Goal: Information Seeking & Learning: Find specific fact

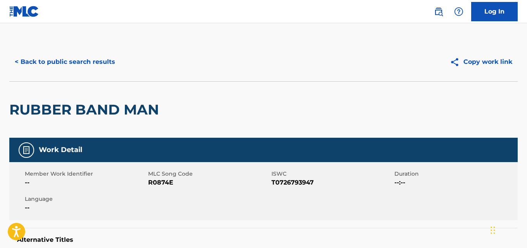
click at [97, 74] on div "< Back to public search results Copy work link" at bounding box center [263, 62] width 508 height 39
click at [93, 65] on button "< Back to public search results" at bounding box center [64, 61] width 111 height 19
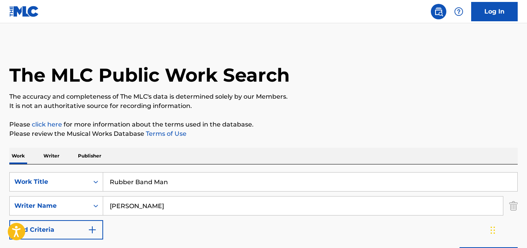
scroll to position [113, 0]
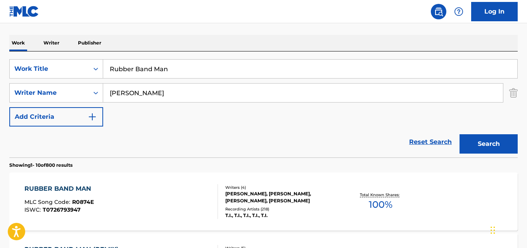
drag, startPoint x: 178, startPoint y: 72, endPoint x: 57, endPoint y: 83, distance: 121.5
click at [57, 83] on div "SearchWithCriteria4c285bd9-11be-485c-808a-a4e001f04b3f Work Title Rubber Band M…" at bounding box center [263, 92] width 508 height 67
paste input "Sugar Cane"
type input "Sugar Cane"
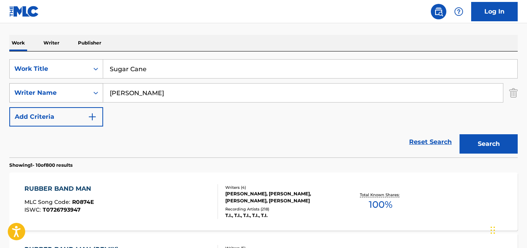
drag, startPoint x: 175, startPoint y: 91, endPoint x: 37, endPoint y: 99, distance: 137.9
click at [37, 99] on div "SearchWithCriteriaea32dd40-b442-4072-ad11-d50ec9cf789c Writer Name [PERSON_NAME]" at bounding box center [263, 92] width 508 height 19
paste input "[PERSON_NAME]"
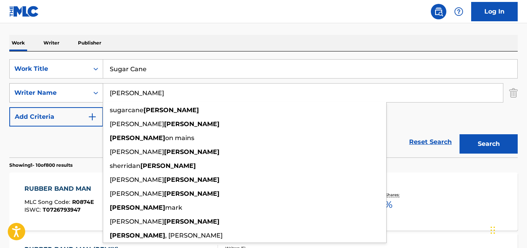
type input "[PERSON_NAME]"
click at [459, 135] on button "Search" at bounding box center [488, 144] width 58 height 19
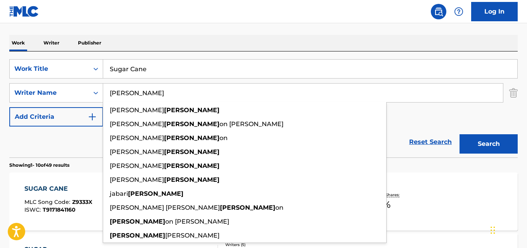
click at [269, 44] on div "Work Writer Publisher" at bounding box center [263, 43] width 508 height 16
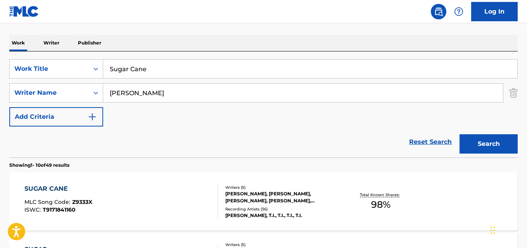
scroll to position [178, 0]
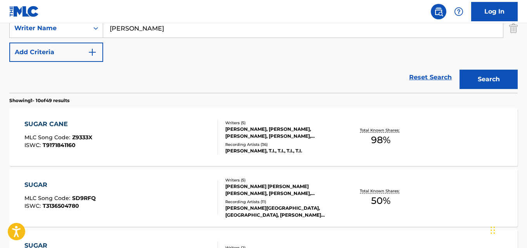
click at [56, 121] on div "SUGAR CANE" at bounding box center [58, 124] width 68 height 9
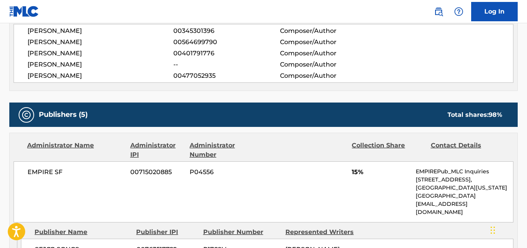
scroll to position [323, 0]
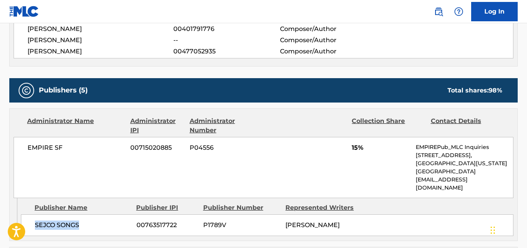
drag, startPoint x: 35, startPoint y: 218, endPoint x: 91, endPoint y: 218, distance: 55.8
click at [91, 221] on span "SEJCO SONGS" at bounding box center [83, 225] width 96 height 9
copy span "SEJCO SONGS"
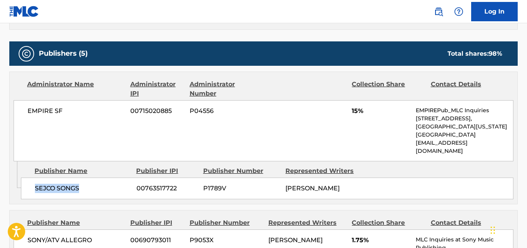
scroll to position [388, 0]
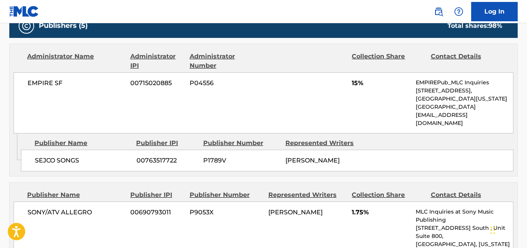
click at [353, 83] on span "15%" at bounding box center [381, 83] width 58 height 9
copy span "15"
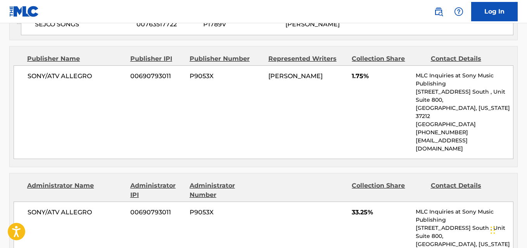
scroll to position [452, 0]
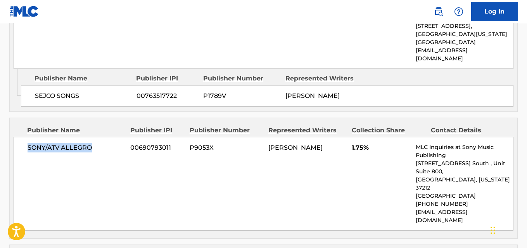
drag, startPoint x: 23, startPoint y: 139, endPoint x: 112, endPoint y: 141, distance: 88.4
click at [112, 141] on div "SONY/ATV ALLEGRO 00690793011 P9053X [PERSON_NAME] 1.75% MLC Inquiries at Sony M…" at bounding box center [264, 184] width 500 height 94
copy span "SONY/ATV ALLEGRO"
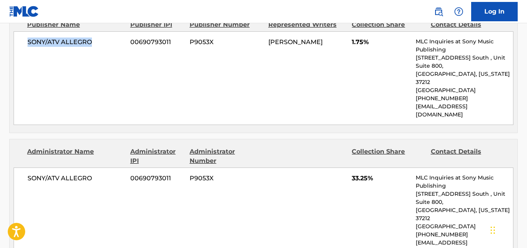
scroll to position [581, 0]
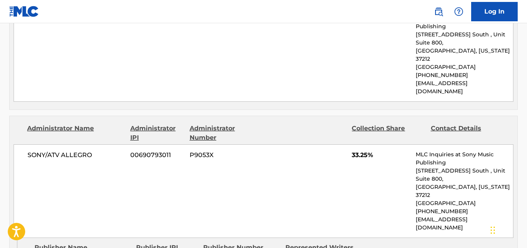
drag, startPoint x: 45, startPoint y: 220, endPoint x: 123, endPoint y: 220, distance: 78.7
copy span "DEYJAH'S DADDY MUSIK"
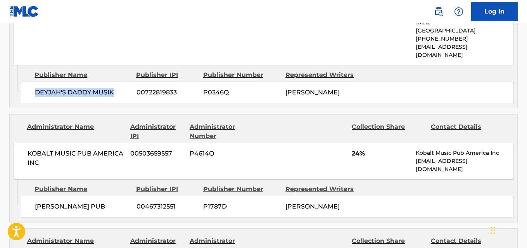
scroll to position [775, 0]
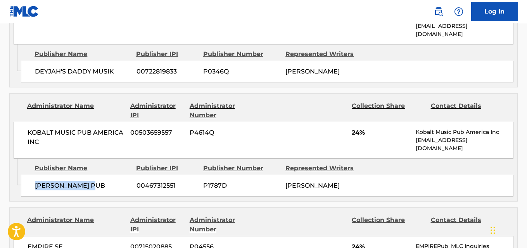
drag, startPoint x: 34, startPoint y: 150, endPoint x: 107, endPoint y: 152, distance: 72.9
click at [107, 175] on div "[PERSON_NAME] PUB 00467312551 P1787D [PERSON_NAME]" at bounding box center [267, 186] width 492 height 22
copy span "[PERSON_NAME] PUB"
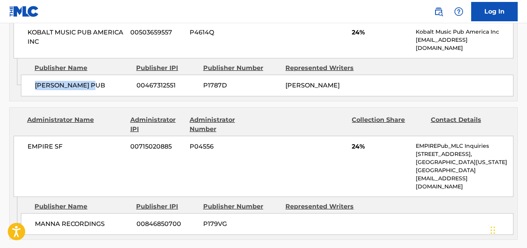
scroll to position [904, 0]
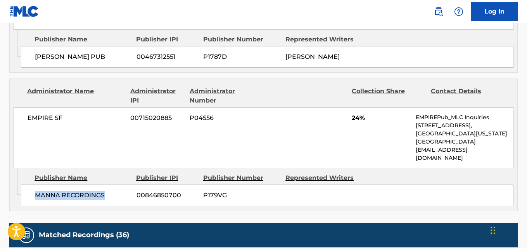
drag, startPoint x: 35, startPoint y: 153, endPoint x: 130, endPoint y: 158, distance: 94.7
click at [130, 191] on span "MANNA RECORDINGS" at bounding box center [83, 195] width 96 height 9
copy span "MANNA RECORDINGS"
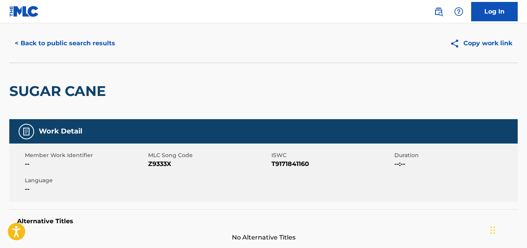
scroll to position [0, 0]
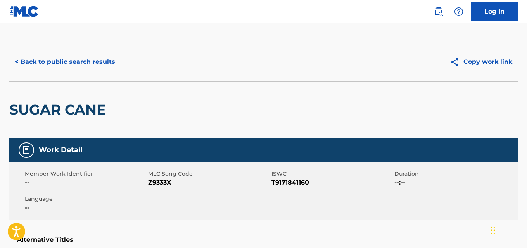
click at [77, 59] on button "< Back to public search results" at bounding box center [64, 61] width 111 height 19
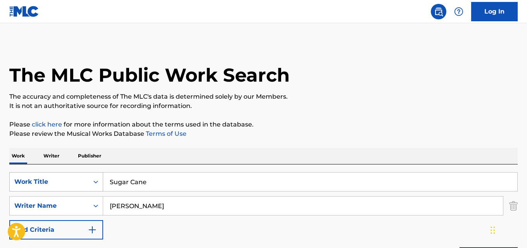
drag, startPoint x: 104, startPoint y: 182, endPoint x: 88, endPoint y: 182, distance: 15.9
click at [88, 182] on div "SearchWithCriteria4c285bd9-11be-485c-808a-a4e001f04b3f Work Title Sugar Cane" at bounding box center [263, 182] width 508 height 19
paste input "Warzo"
type input "Warzone"
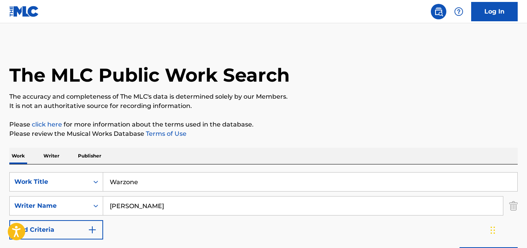
click at [214, 134] on p "Please review the Musical Works Database Terms of Use" at bounding box center [263, 133] width 508 height 9
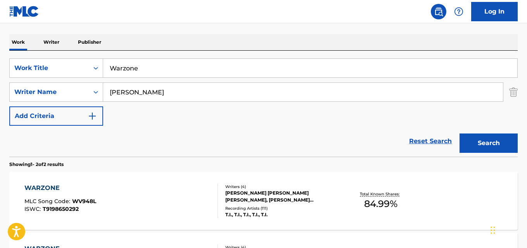
scroll to position [129, 0]
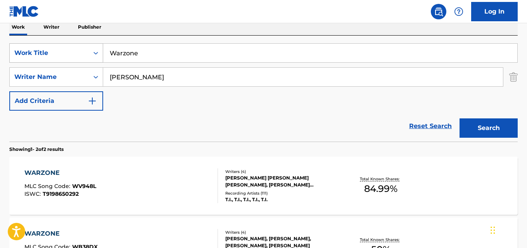
drag, startPoint x: 114, startPoint y: 56, endPoint x: 87, endPoint y: 56, distance: 27.1
click at [87, 56] on div "SearchWithCriteria4c285bd9-11be-485c-808a-a4e001f04b3f Work Title Warzone" at bounding box center [263, 52] width 508 height 19
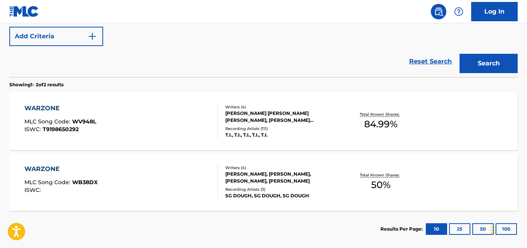
click at [50, 103] on div "WARZONE MLC Song Code : WV948L ISWC : T9198650292 Writers ( 4 ) [PERSON_NAME] […" at bounding box center [263, 121] width 508 height 58
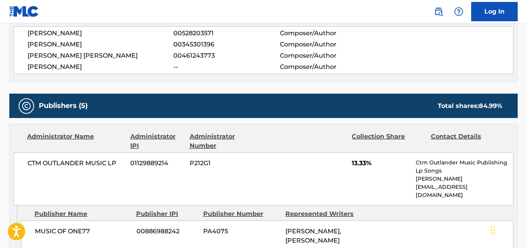
scroll to position [323, 0]
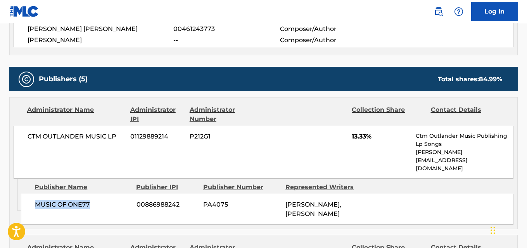
drag, startPoint x: 33, startPoint y: 189, endPoint x: 106, endPoint y: 191, distance: 73.7
click at [106, 194] on div "MUSIC OF ONE77 00886988242 PA4075 [PERSON_NAME], [PERSON_NAME]" at bounding box center [267, 209] width 492 height 31
copy span "MUSIC OF ONE77"
click at [363, 135] on span "13.33%" at bounding box center [381, 136] width 58 height 9
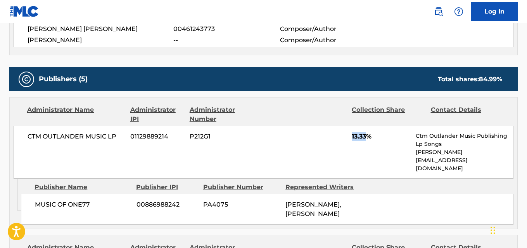
copy span "13.33"
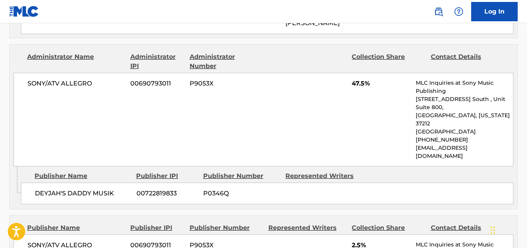
scroll to position [517, 0]
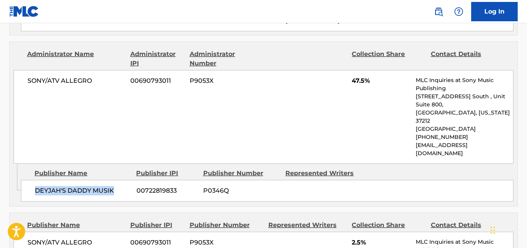
drag, startPoint x: 32, startPoint y: 156, endPoint x: 123, endPoint y: 158, distance: 91.1
click at [123, 180] on div "DEYJAH'S DADDY MUSIK 00722819833 P0346Q" at bounding box center [267, 191] width 492 height 22
copy span "DEYJAH'S DADDY MUSIK"
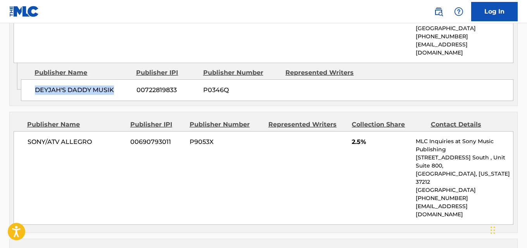
scroll to position [646, 0]
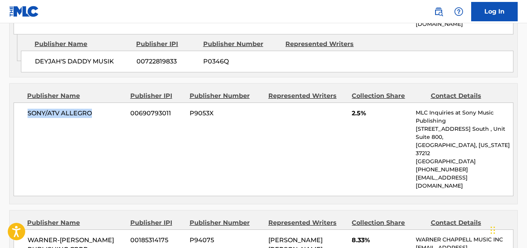
drag, startPoint x: 27, startPoint y: 84, endPoint x: 99, endPoint y: 83, distance: 71.7
click at [99, 103] on div "SONY/ATV ALLEGRO 00690793011 P9053X 2.5% MLC Inquiries at Sony Music Publishing…" at bounding box center [264, 150] width 500 height 94
copy span "SONY/ATV ALLEGRO"
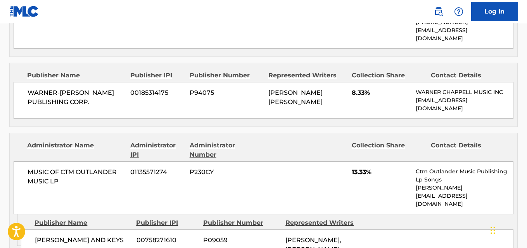
scroll to position [775, 0]
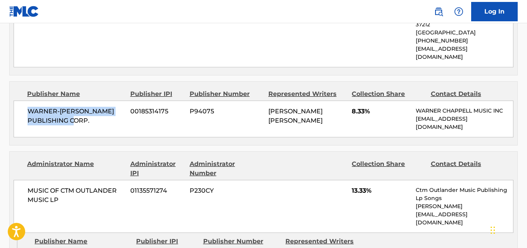
drag, startPoint x: 25, startPoint y: 64, endPoint x: 95, endPoint y: 72, distance: 70.3
click at [95, 101] on div "WARNER-[PERSON_NAME] PUBLISHING CORP. 00185314175 P94075 [PERSON_NAME] [PERSON_…" at bounding box center [264, 119] width 500 height 37
click at [353, 107] on span "8.33%" at bounding box center [381, 111] width 58 height 9
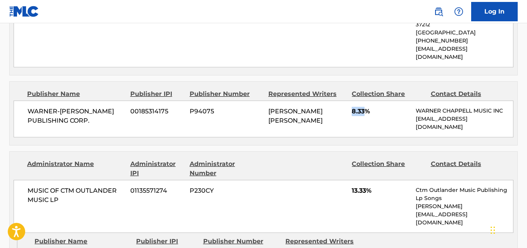
click at [353, 107] on span "8.33%" at bounding box center [381, 111] width 58 height 9
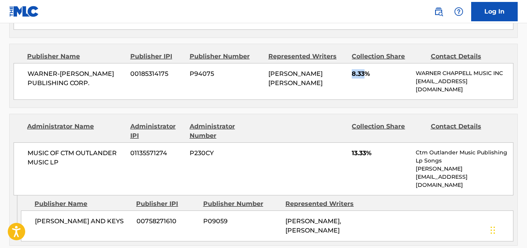
scroll to position [840, 0]
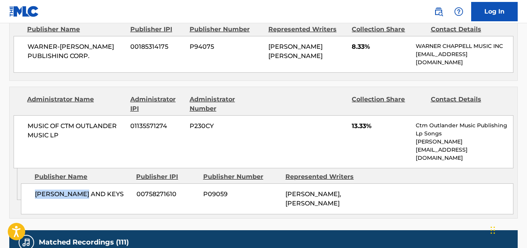
drag, startPoint x: 31, startPoint y: 134, endPoint x: 89, endPoint y: 133, distance: 58.2
click at [89, 184] on div "[PERSON_NAME] AND KEYS 00758271610 P09059 [PERSON_NAME], [PERSON_NAME]" at bounding box center [267, 199] width 492 height 31
click at [355, 122] on span "13.33%" at bounding box center [381, 126] width 58 height 9
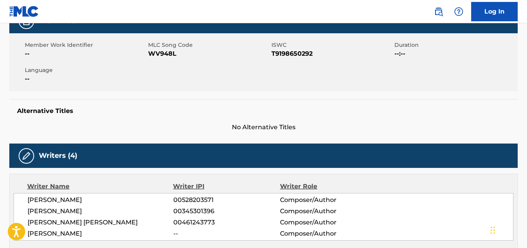
scroll to position [0, 0]
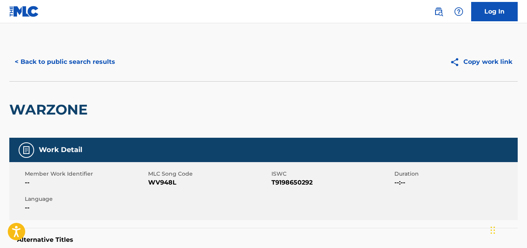
click at [116, 60] on button "< Back to public search results" at bounding box center [64, 61] width 111 height 19
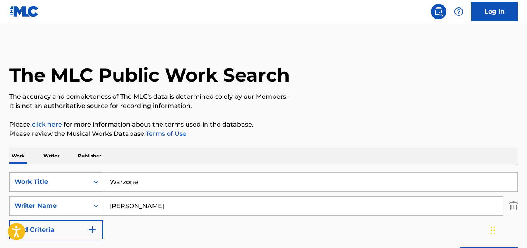
drag, startPoint x: 153, startPoint y: 183, endPoint x: 66, endPoint y: 183, distance: 86.8
click at [66, 183] on div "SearchWithCriteria4c285bd9-11be-485c-808a-a4e001f04b3f Work Title Warzone" at bounding box center [263, 182] width 508 height 19
paste input "e Will Not"
type input "We Will Not"
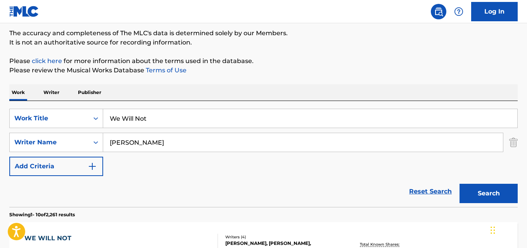
scroll to position [129, 0]
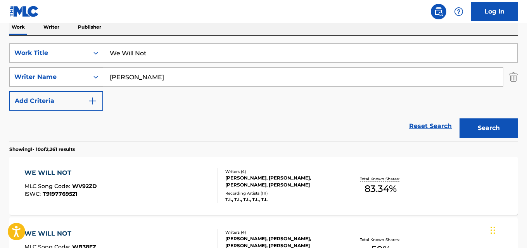
drag, startPoint x: 140, startPoint y: 72, endPoint x: 62, endPoint y: 72, distance: 78.3
click at [62, 72] on div "SearchWithCriteriaea32dd40-b442-4072-ad11-d50ec9cf789c Writer Name [PERSON_NAME]" at bounding box center [263, 76] width 508 height 19
paste input "[PERSON_NAME]"
type input "[PERSON_NAME]"
click at [459, 119] on button "Search" at bounding box center [488, 128] width 58 height 19
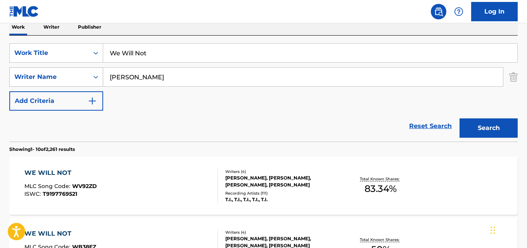
scroll to position [113, 0]
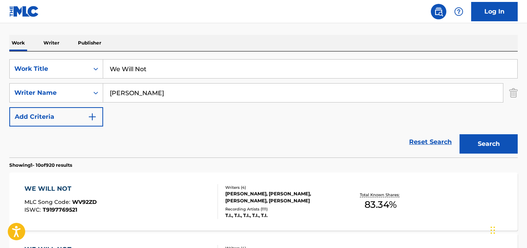
click at [145, 23] on nav "Log In" at bounding box center [263, 11] width 527 height 23
click at [54, 186] on div "WE WILL NOT" at bounding box center [60, 189] width 72 height 9
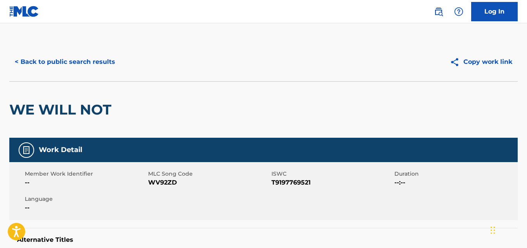
click at [181, 124] on div "WE WILL NOT" at bounding box center [263, 109] width 508 height 57
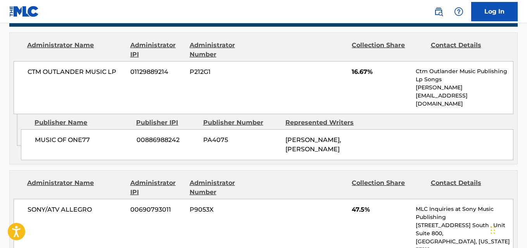
scroll to position [323, 0]
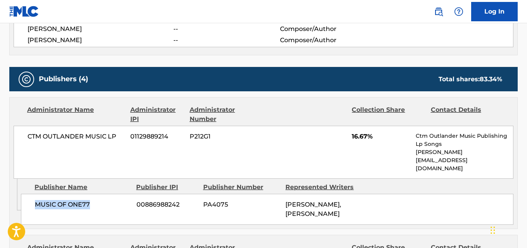
drag, startPoint x: 36, startPoint y: 188, endPoint x: 108, endPoint y: 190, distance: 72.1
click at [108, 200] on span "MUSIC OF ONE77" at bounding box center [83, 204] width 96 height 9
click at [356, 133] on span "16.67%" at bounding box center [381, 136] width 58 height 9
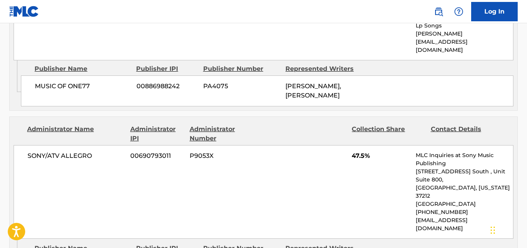
scroll to position [452, 0]
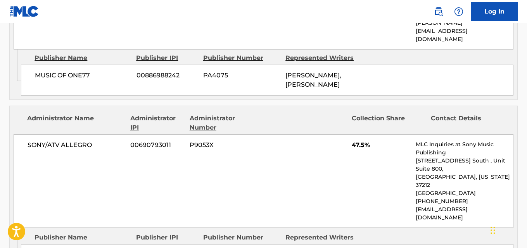
drag, startPoint x: 37, startPoint y: 224, endPoint x: 128, endPoint y: 225, distance: 91.1
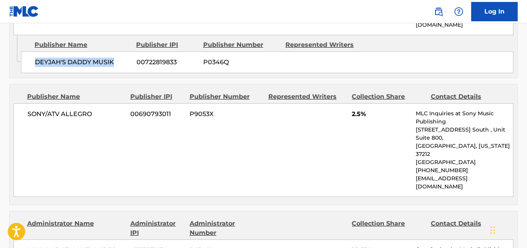
scroll to position [646, 0]
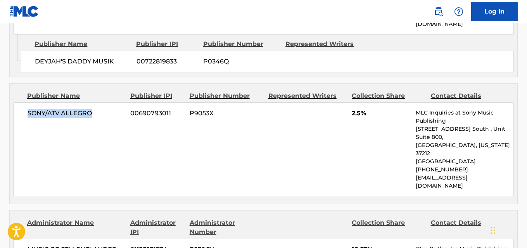
drag, startPoint x: 24, startPoint y: 87, endPoint x: 109, endPoint y: 88, distance: 84.9
click at [109, 103] on div "SONY/ATV ALLEGRO 00690793011 P9053X 2.5% MLC Inquiries at Sony Music Publishing…" at bounding box center [264, 150] width 500 height 94
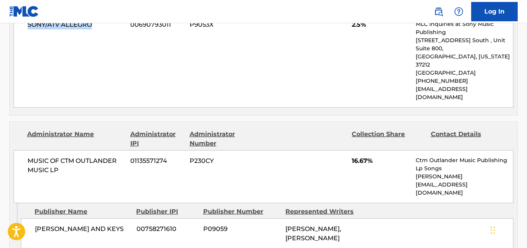
scroll to position [775, 0]
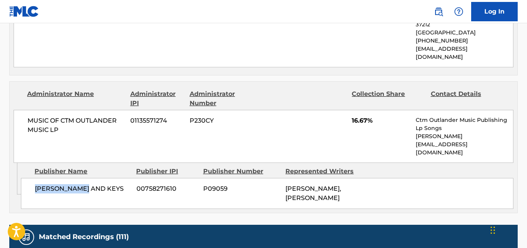
drag, startPoint x: 36, startPoint y: 123, endPoint x: 105, endPoint y: 124, distance: 68.6
click at [105, 185] on span "[PERSON_NAME] AND KEYS" at bounding box center [83, 189] width 96 height 9
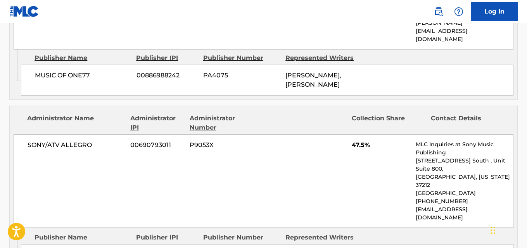
scroll to position [0, 0]
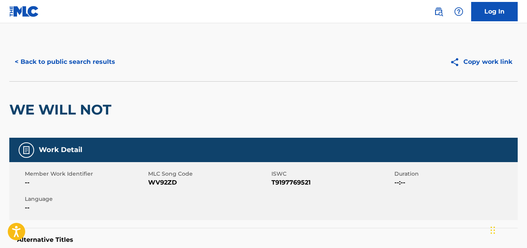
click at [107, 73] on div "< Back to public search results Copy work link" at bounding box center [263, 62] width 508 height 39
click at [104, 66] on button "< Back to public search results" at bounding box center [64, 61] width 111 height 19
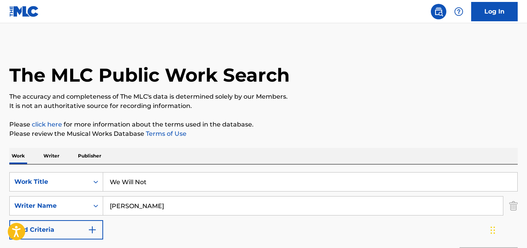
scroll to position [113, 0]
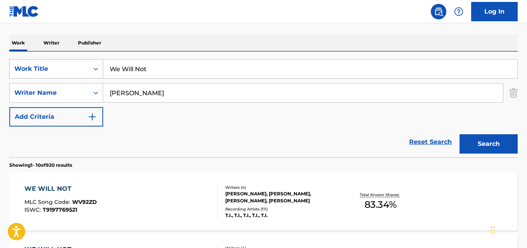
drag, startPoint x: 164, startPoint y: 66, endPoint x: 27, endPoint y: 68, distance: 136.9
click at [27, 68] on div "SearchWithCriteria4c285bd9-11be-485c-808a-a4e001f04b3f Work Title We Will Not" at bounding box center [263, 68] width 508 height 19
paste input "hat Can I Say"
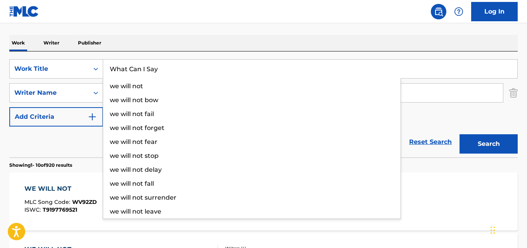
type input "What Can I Say"
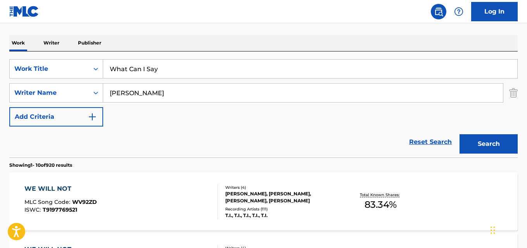
click at [486, 141] on button "Search" at bounding box center [488, 144] width 58 height 19
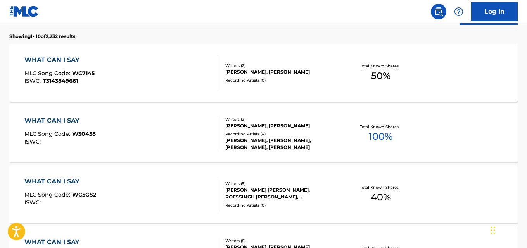
scroll to position [48, 0]
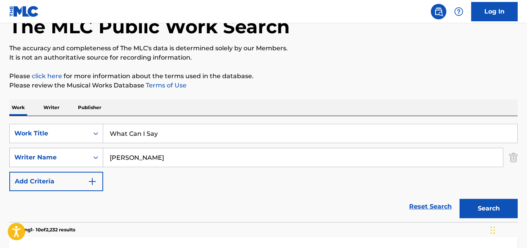
drag, startPoint x: 146, startPoint y: 155, endPoint x: 93, endPoint y: 156, distance: 53.5
click at [93, 156] on div "SearchWithCriteriaea32dd40-b442-4072-ad11-d50ec9cf789c Writer Name [PERSON_NAME]" at bounding box center [263, 157] width 508 height 19
paste input "[PERSON_NAME]"
type input "[PERSON_NAME]"
click at [459, 199] on button "Search" at bounding box center [488, 208] width 58 height 19
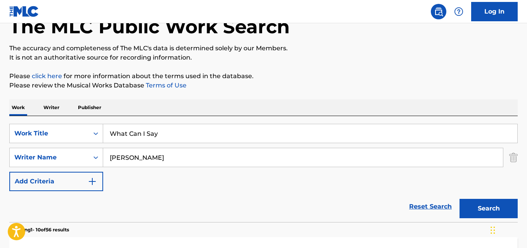
drag, startPoint x: 405, startPoint y: 65, endPoint x: 284, endPoint y: 105, distance: 127.7
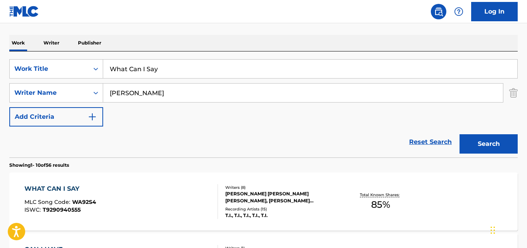
scroll to position [178, 0]
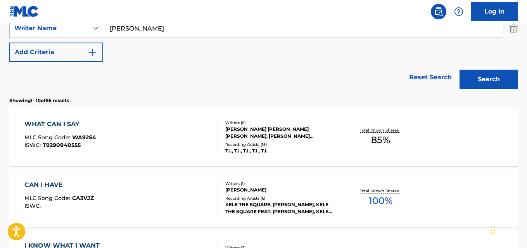
click at [70, 119] on div "WHAT CAN I SAY MLC Song Code : WA92S4 ISWC : T9290940555 Writers ( 8 ) [PERSON_…" at bounding box center [263, 137] width 508 height 58
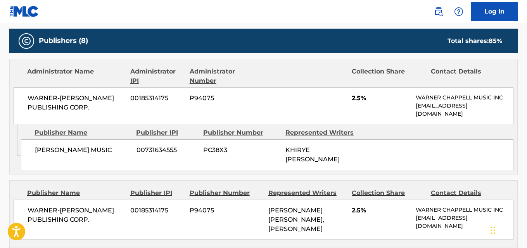
scroll to position [388, 0]
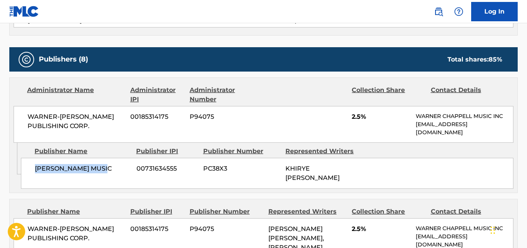
drag, startPoint x: 36, startPoint y: 171, endPoint x: 103, endPoint y: 171, distance: 67.5
click at [103, 171] on span "[PERSON_NAME] MUSIC" at bounding box center [83, 168] width 96 height 9
click at [355, 120] on span "2.5%" at bounding box center [381, 116] width 58 height 9
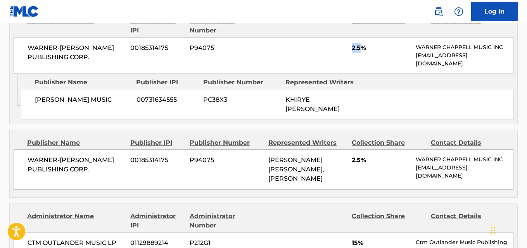
scroll to position [517, 0]
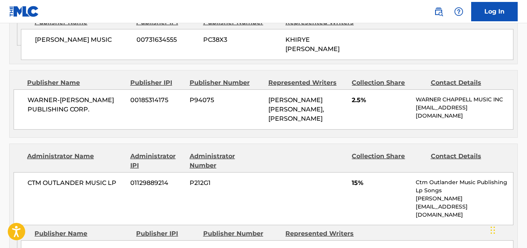
click at [348, 104] on div "WARNER-[PERSON_NAME] PUBLISHING CORP. 00185314175 P94075 [PERSON_NAME] [PERSON_…" at bounding box center [264, 110] width 500 height 40
click at [352, 102] on span "2.5%" at bounding box center [381, 100] width 58 height 9
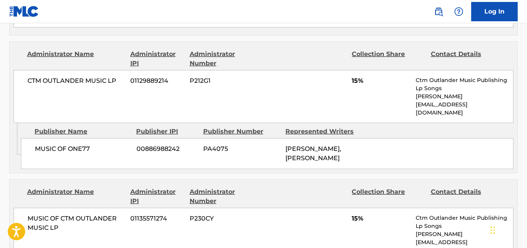
scroll to position [646, 0]
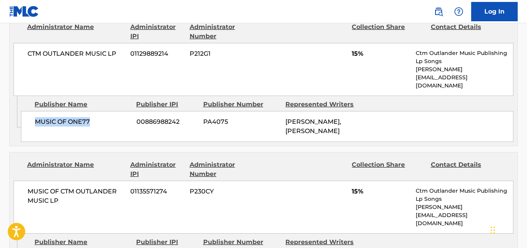
drag, startPoint x: 78, startPoint y: 110, endPoint x: 107, endPoint y: 111, distance: 29.5
click at [107, 111] on div "MUSIC OF ONE77 00886988242 PA4075 [PERSON_NAME], [PERSON_NAME]" at bounding box center [267, 126] width 492 height 31
click at [355, 54] on span "15%" at bounding box center [381, 53] width 58 height 9
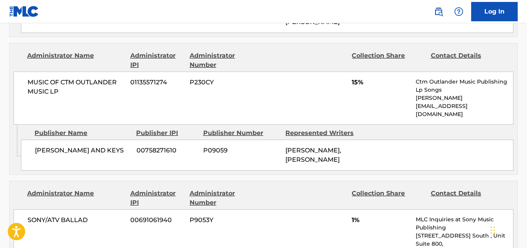
scroll to position [775, 0]
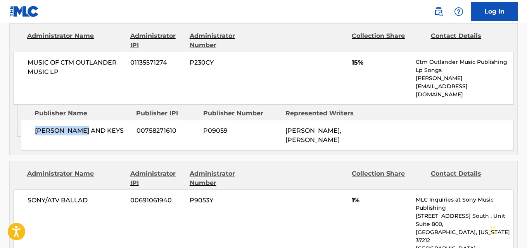
drag, startPoint x: 33, startPoint y: 100, endPoint x: 114, endPoint y: 100, distance: 80.2
click at [114, 120] on div "[PERSON_NAME] AND KEYS 00758271610 P09059 [PERSON_NAME], [PERSON_NAME]" at bounding box center [267, 135] width 492 height 31
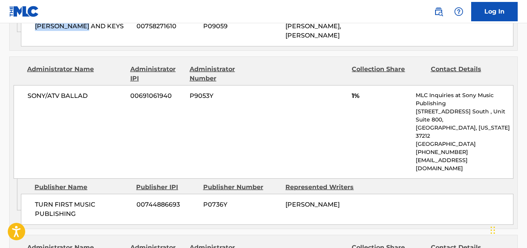
scroll to position [904, 0]
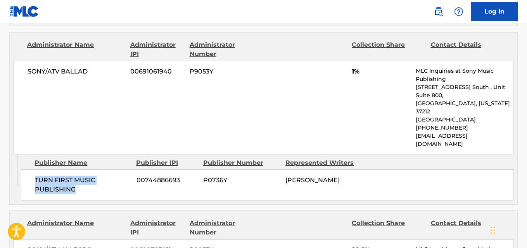
drag, startPoint x: 32, startPoint y: 131, endPoint x: 104, endPoint y: 141, distance: 72.5
click at [104, 170] on div "TURN FIRST MUSIC PUBLISHING 00744886693 P0736Y [PERSON_NAME]" at bounding box center [267, 185] width 492 height 31
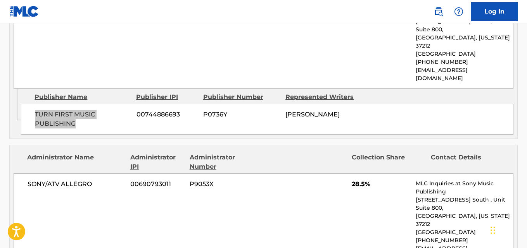
scroll to position [1034, 0]
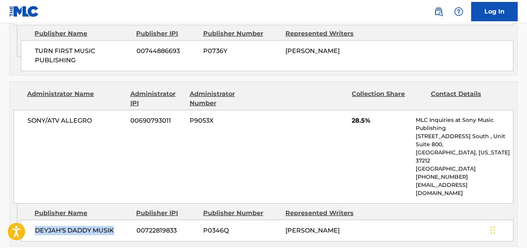
drag, startPoint x: 37, startPoint y: 166, endPoint x: 116, endPoint y: 166, distance: 79.1
click at [116, 226] on span "DEYJAH'S DADDY MUSIK" at bounding box center [83, 230] width 96 height 9
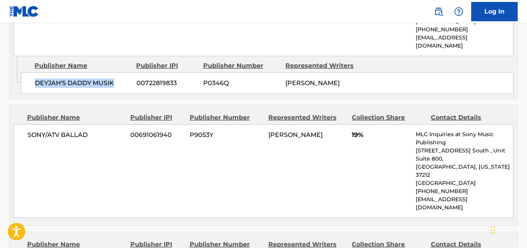
scroll to position [1163, 0]
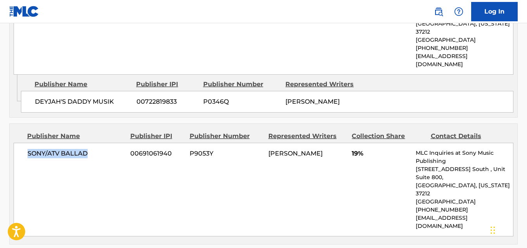
drag, startPoint x: 24, startPoint y: 98, endPoint x: 110, endPoint y: 98, distance: 85.7
click at [110, 143] on div "SONY/ATV BALLAD 00691061940 P9053Y [PERSON_NAME] 19% MLC Inquiries at Sony Musi…" at bounding box center [264, 190] width 500 height 94
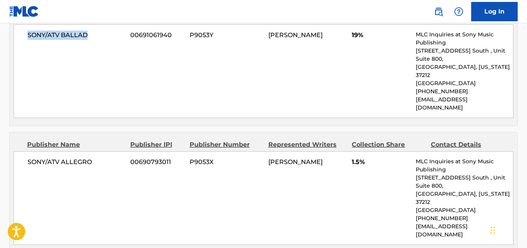
scroll to position [1292, 0]
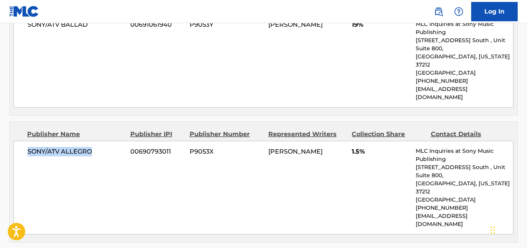
drag, startPoint x: 31, startPoint y: 80, endPoint x: 98, endPoint y: 83, distance: 67.5
click at [98, 141] on div "SONY/ATV ALLEGRO 00690793011 P9053X [PERSON_NAME] 1.5% MLC Inquiries at Sony Mu…" at bounding box center [264, 188] width 500 height 94
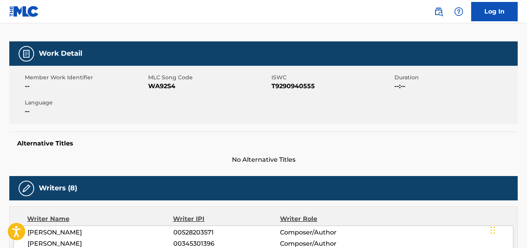
scroll to position [0, 0]
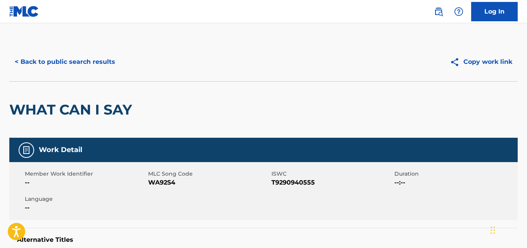
click at [85, 65] on button "< Back to public search results" at bounding box center [64, 61] width 111 height 19
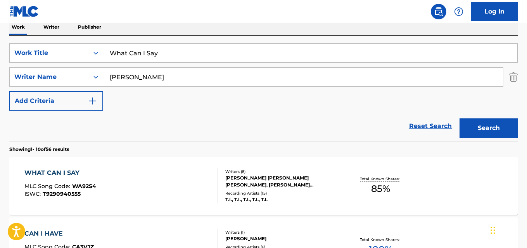
click at [414, 123] on link "Reset Search" at bounding box center [430, 126] width 50 height 17
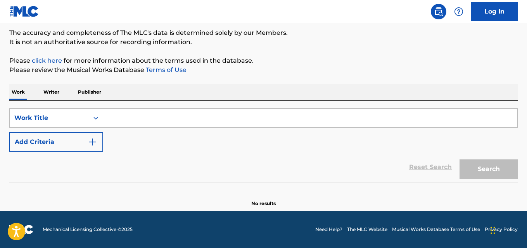
scroll to position [64, 0]
click at [331, 131] on div "SearchWithCriteria4c285bd9-11be-485c-808a-a4e001f04b3f Work Title Add Criteria" at bounding box center [263, 130] width 508 height 43
drag, startPoint x: 305, startPoint y: 166, endPoint x: 236, endPoint y: 230, distance: 94.4
click at [304, 166] on div "Reset Search Search" at bounding box center [263, 167] width 508 height 31
click at [312, 153] on div "Reset Search Search" at bounding box center [263, 167] width 508 height 31
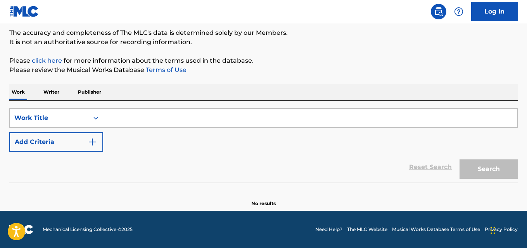
click at [329, 154] on div "Reset Search Search" at bounding box center [263, 167] width 508 height 31
click at [278, 146] on div "SearchWithCriteria4c285bd9-11be-485c-808a-a4e001f04b3f Work Title Add Criteria" at bounding box center [263, 130] width 508 height 43
drag, startPoint x: 218, startPoint y: 172, endPoint x: 219, endPoint y: 163, distance: 9.4
click at [218, 171] on div "Reset Search Search" at bounding box center [263, 167] width 508 height 31
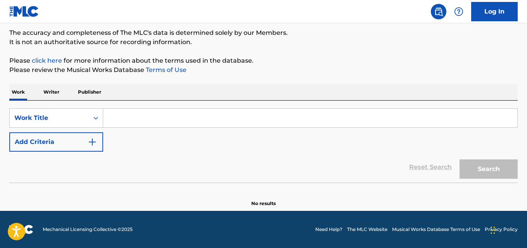
click at [219, 163] on div "Reset Search Search" at bounding box center [263, 167] width 508 height 31
